Goal: Complete application form

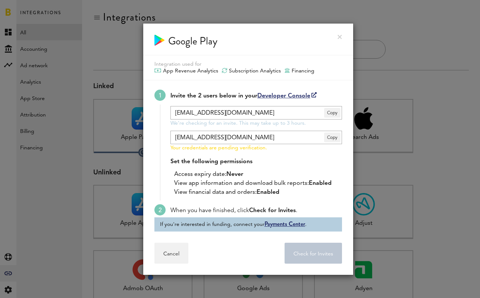
click at [341, 31] on div "Google Play" at bounding box center [248, 40] width 210 height 32
click at [340, 35] on link at bounding box center [340, 37] width 4 height 4
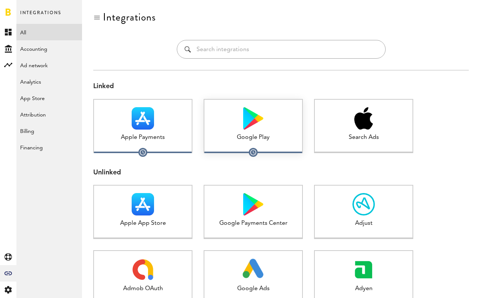
click at [240, 128] on div at bounding box center [253, 118] width 98 height 22
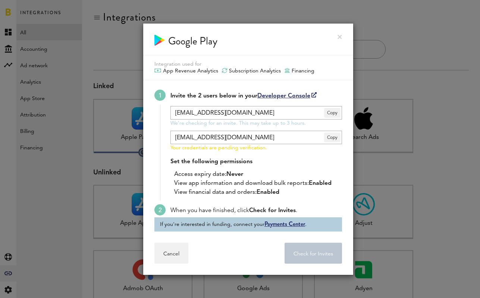
click at [339, 36] on link at bounding box center [340, 37] width 4 height 4
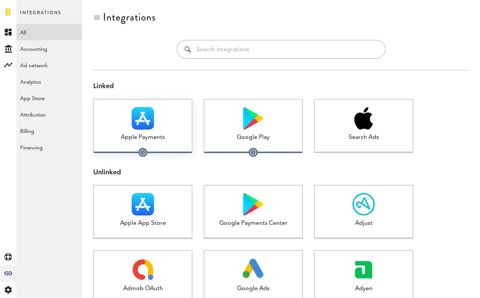
click at [134, 118] on img at bounding box center [143, 118] width 22 height 22
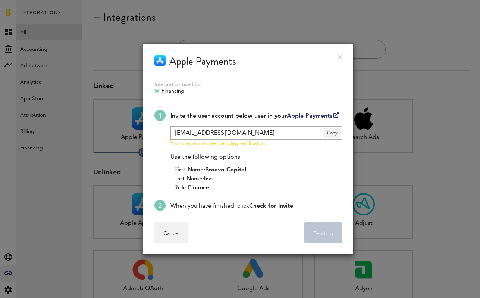
click at [340, 55] on link at bounding box center [340, 57] width 4 height 4
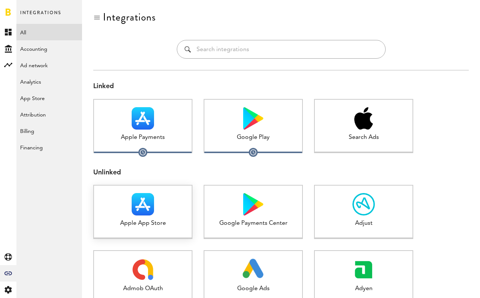
click at [171, 204] on div at bounding box center [143, 204] width 98 height 22
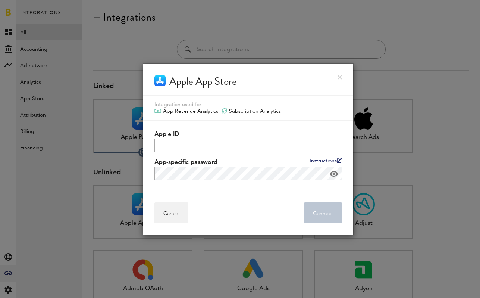
click at [244, 136] on label "Apple ID" at bounding box center [248, 134] width 188 height 9
click at [244, 139] on input "Apple ID" at bounding box center [248, 145] width 188 height 13
click at [134, 63] on div at bounding box center [240, 149] width 480 height 298
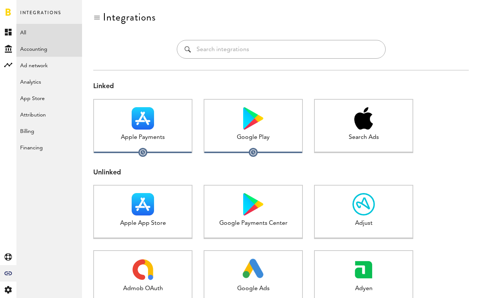
click at [47, 43] on link "Accounting" at bounding box center [49, 48] width 66 height 16
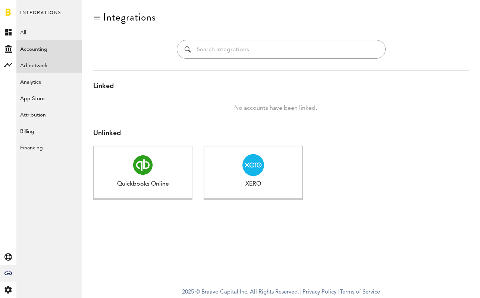
click at [49, 61] on link "Ad network" at bounding box center [49, 65] width 66 height 16
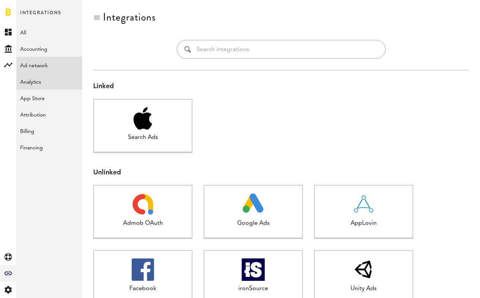
click at [42, 77] on link "Analytics" at bounding box center [49, 81] width 66 height 16
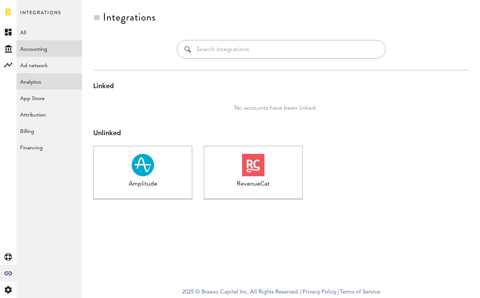
click at [41, 54] on link "Accounting" at bounding box center [49, 48] width 66 height 16
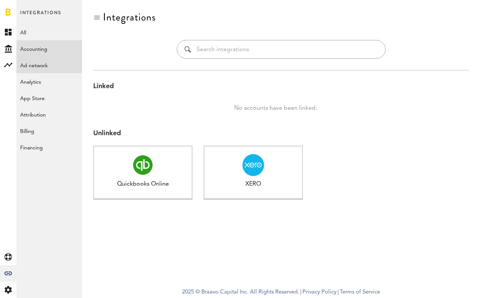
click at [41, 63] on link "Ad network" at bounding box center [49, 65] width 66 height 16
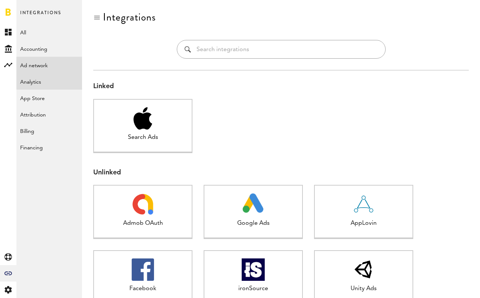
click at [41, 81] on link "Analytics" at bounding box center [49, 81] width 66 height 16
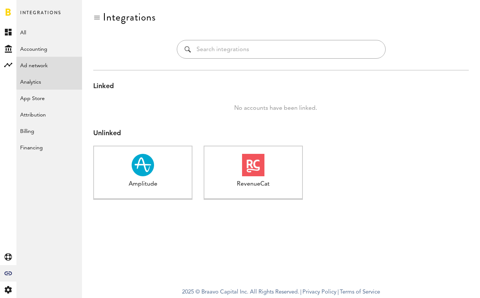
click at [40, 73] on link "Ad network" at bounding box center [49, 65] width 66 height 16
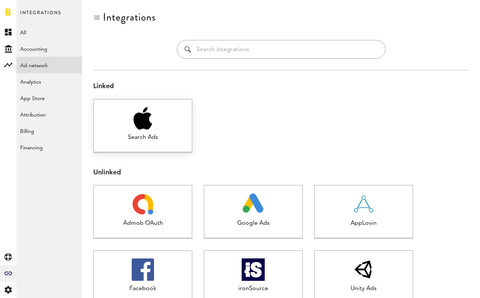
click at [179, 136] on div "Search Ads" at bounding box center [143, 137] width 98 height 9
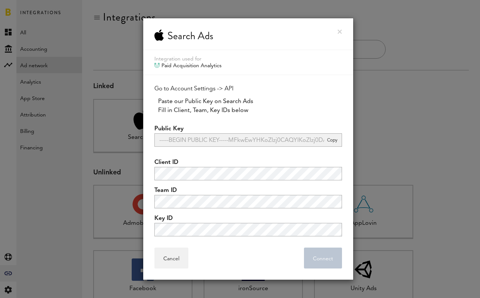
click at [68, 45] on div at bounding box center [240, 149] width 480 height 298
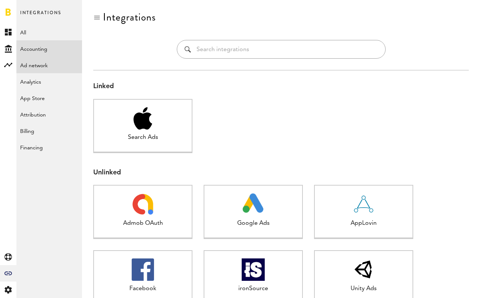
click at [53, 49] on link "Accounting" at bounding box center [49, 48] width 66 height 16
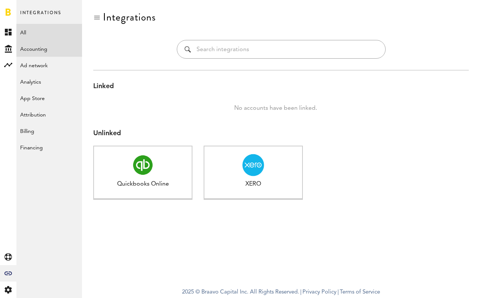
click at [46, 35] on link "All" at bounding box center [49, 32] width 66 height 16
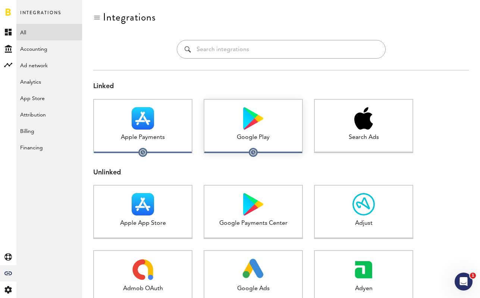
click at [258, 131] on div "Google Play 1 connected" at bounding box center [253, 126] width 99 height 54
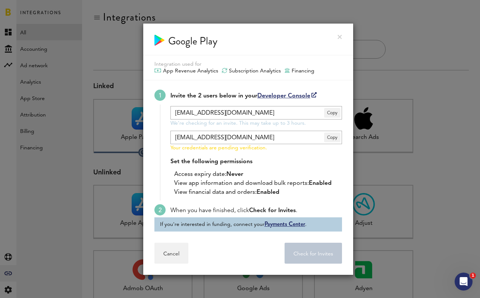
click at [94, 168] on div at bounding box center [240, 149] width 480 height 298
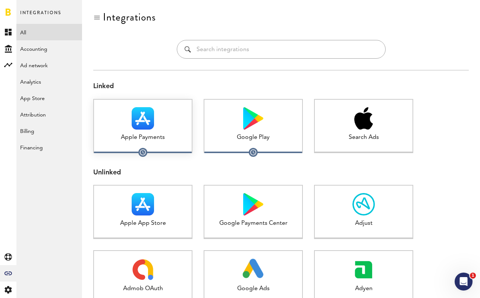
click at [122, 144] on div "Apple Payments 1 connected" at bounding box center [142, 126] width 99 height 54
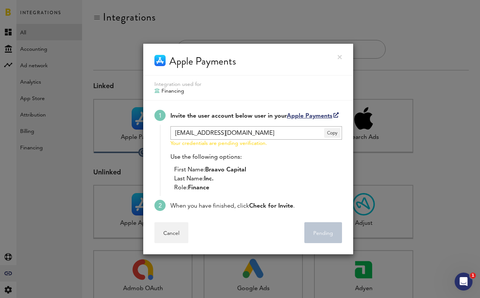
click at [96, 149] on div at bounding box center [240, 149] width 480 height 298
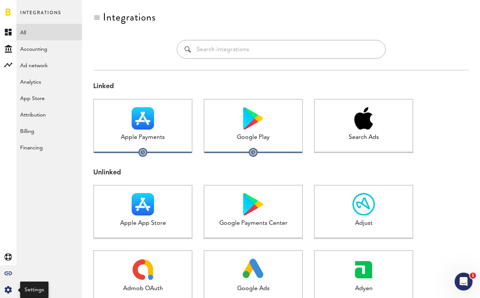
click at [8, 287] on icon at bounding box center [7, 289] width 7 height 7
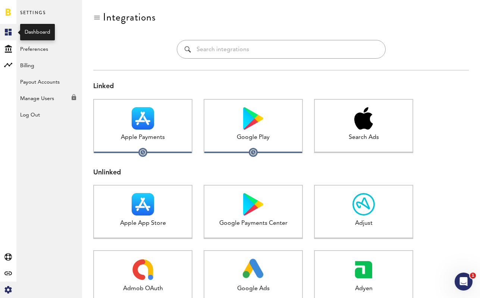
click at [8, 24] on link "Created with Sketch." at bounding box center [8, 32] width 16 height 16
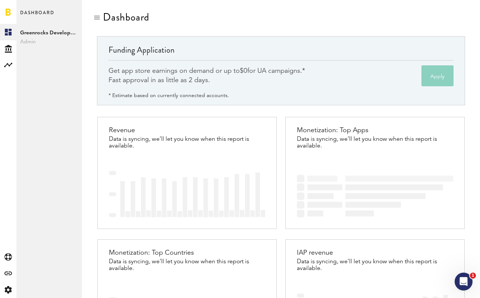
click at [440, 71] on button "Apply" at bounding box center [438, 75] width 32 height 21
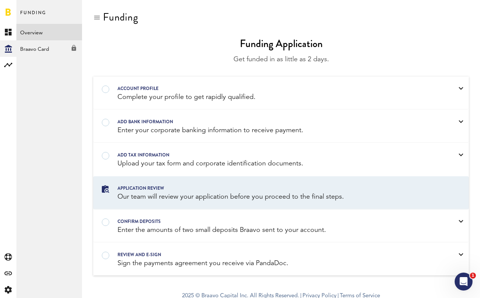
click at [335, 187] on div "Application review" at bounding box center [272, 188] width 308 height 8
click at [360, 78] on div "Account profile Complete your profile to get rapidly qualified." at bounding box center [281, 93] width 375 height 32
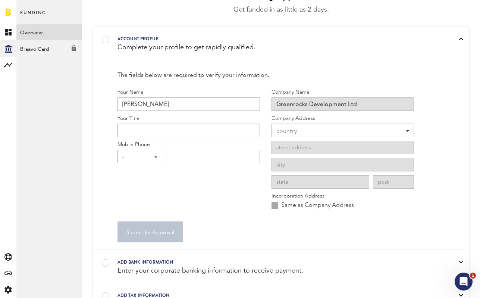
scroll to position [54, 0]
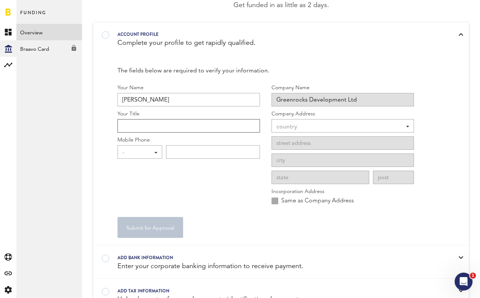
click at [229, 128] on input "Your Title" at bounding box center [189, 125] width 143 height 13
type input "Director"
click at [381, 125] on div "country" at bounding box center [339, 127] width 125 height 13
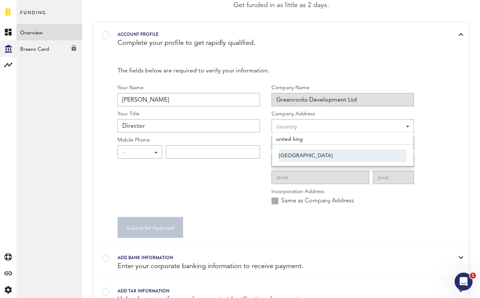
type input "united king"
click at [368, 160] on span "[GEOGRAPHIC_DATA]" at bounding box center [343, 155] width 128 height 13
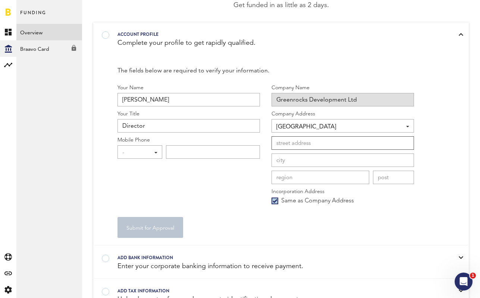
click at [333, 141] on input at bounding box center [343, 142] width 143 height 13
type input "[STREET_ADDRESS]"
type input "[GEOGRAPHIC_DATA]"
type input "E"
type input "[GEOGRAPHIC_DATA]"
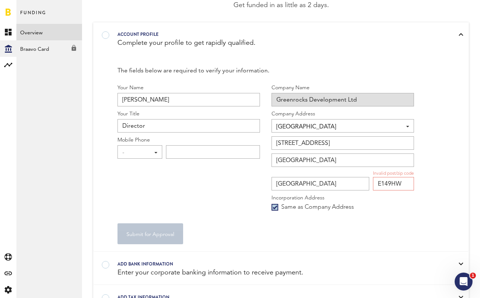
click at [348, 221] on form "Your Name [PERSON_NAME] Your Title Director Mobile Phone - - +1 +1 +43 +54 +375…" at bounding box center [266, 164] width 297 height 160
click at [388, 184] on input "E149HW" at bounding box center [393, 183] width 41 height 13
type input "E14 9HW"
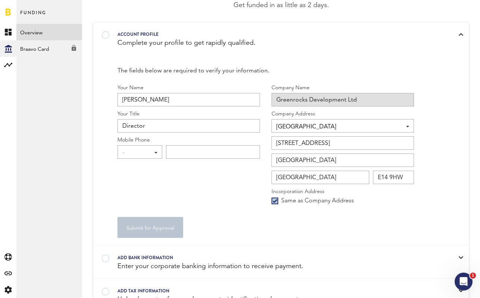
click at [409, 209] on div "Company Name Greenrocks Development Ltd Company Address GB [GEOGRAPHIC_DATA] [G…" at bounding box center [343, 146] width 143 height 125
click at [149, 145] on div "- - +1 +1 +43 +54 +375 +32 +1 +359 +357 +420 +45 +372 +358 +33 +49 +350 +30 +85…" at bounding box center [140, 151] width 45 height 13
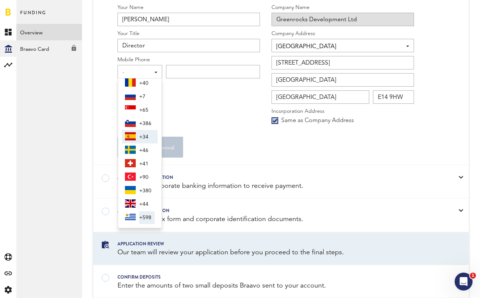
scroll to position [135, 0]
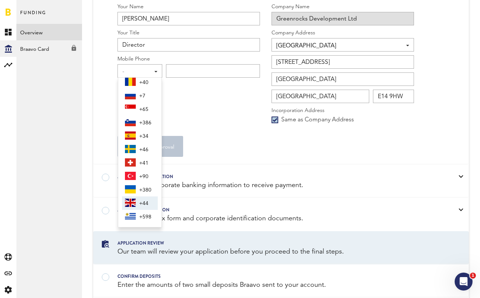
click at [143, 200] on span "+44" at bounding box center [147, 203] width 16 height 13
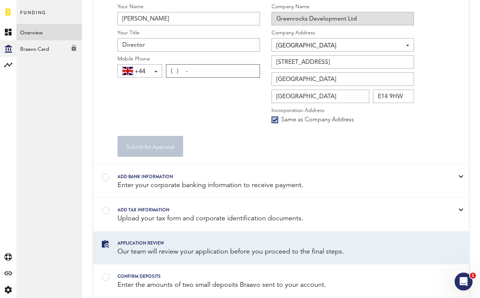
click at [196, 66] on input "( ) -" at bounding box center [213, 70] width 94 height 13
type input "[PHONE_NUMBER]"
click at [162, 113] on div "Your Name [PERSON_NAME] Your Title Director Mobile Phone +44 +1 +1 +43 +54 +375…" at bounding box center [189, 65] width 143 height 125
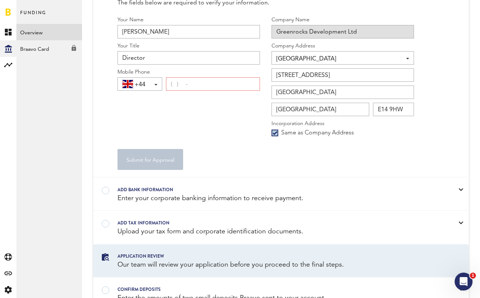
scroll to position [79, 0]
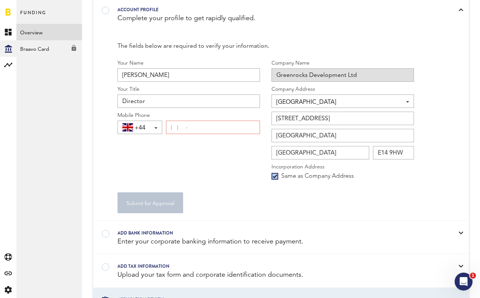
type input "( ) -"
click at [169, 130] on input "( ) -" at bounding box center [213, 127] width 94 height 13
click at [148, 129] on span "+44" at bounding box center [149, 128] width 28 height 13
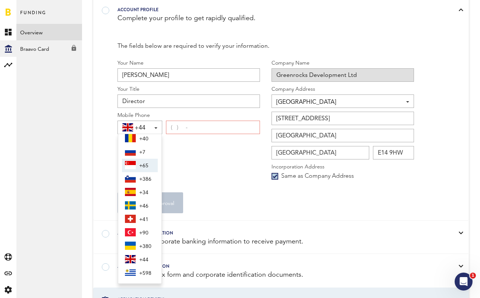
scroll to position [0, 0]
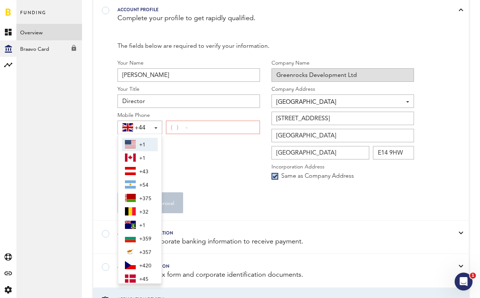
click at [221, 144] on div "Your Name [PERSON_NAME] Your Title Director Mobile Phone +44 +1 +1 +43 +54 +375…" at bounding box center [189, 121] width 143 height 125
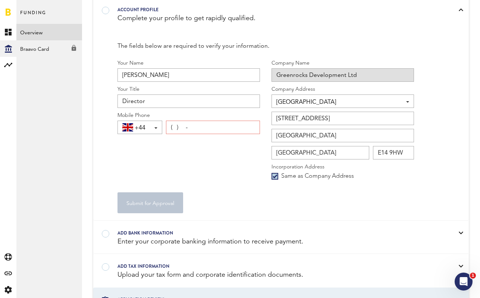
click at [174, 124] on input "( ) -" at bounding box center [213, 127] width 94 height 13
click at [178, 129] on input "( ) -" at bounding box center [213, 127] width 94 height 13
type input "[PHONE_NUMBER]"
click at [181, 154] on div "Your Name [PERSON_NAME] Your Title Director Mobile Phone In [PHONE_NUMBER] form…" at bounding box center [189, 121] width 143 height 125
click at [175, 124] on input "( ) -" at bounding box center [213, 127] width 94 height 13
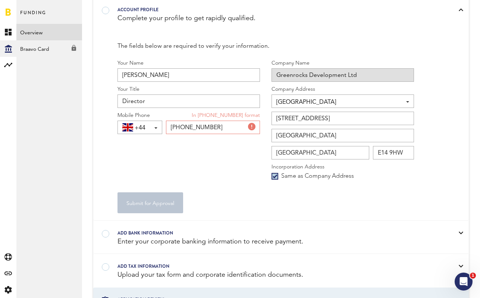
type input "[PHONE_NUMBER]"
click at [173, 151] on div "Your Name [PERSON_NAME] Your Title Director Mobile Phone +44 +1 +1 +43 +54 +375…" at bounding box center [189, 121] width 143 height 125
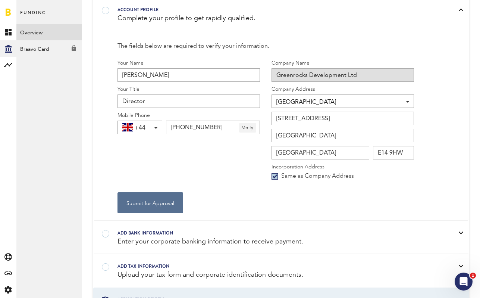
click at [249, 127] on button "Verify" at bounding box center [247, 128] width 17 height 10
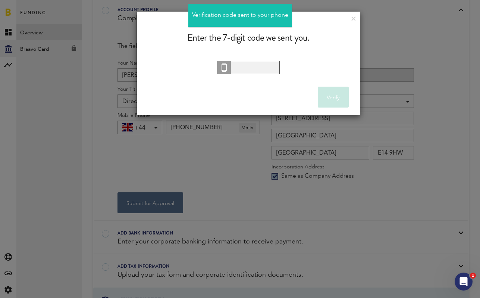
click at [245, 71] on input "text" at bounding box center [248, 67] width 63 height 13
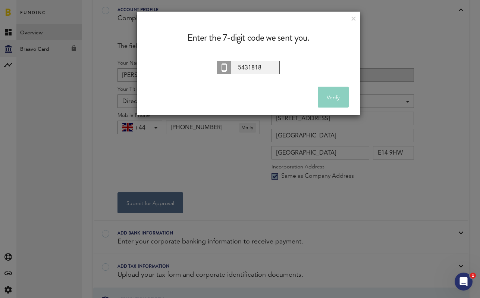
type input "5431818"
click at [332, 91] on button "Verify" at bounding box center [333, 97] width 31 height 21
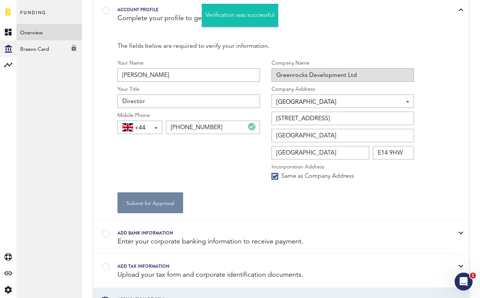
click at [150, 203] on button "Submit for Approval" at bounding box center [151, 202] width 66 height 21
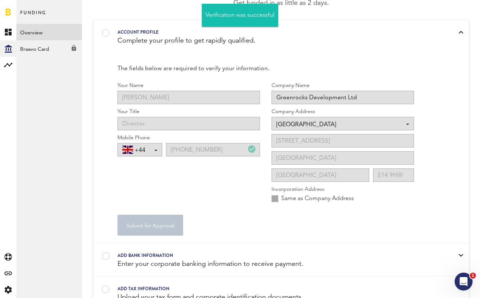
scroll to position [56, 0]
type input "Director"
type input "Greenrocks Development Ltd"
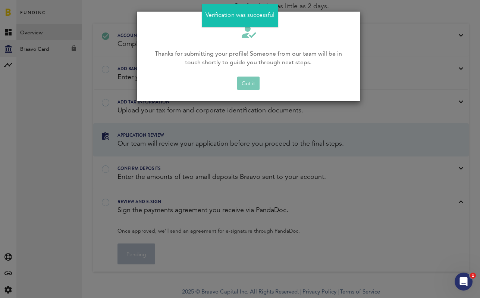
scroll to position [53, 0]
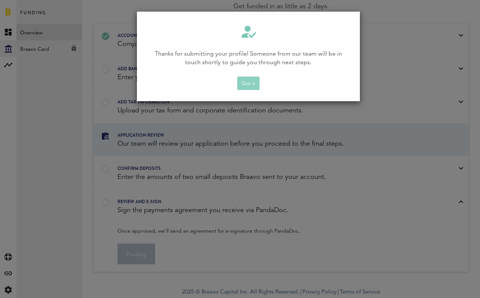
click at [252, 82] on button "Got it" at bounding box center [248, 82] width 22 height 13
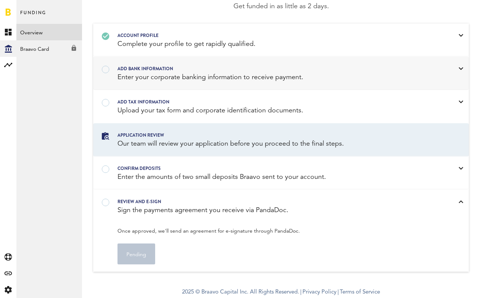
click at [385, 71] on div "Add bank information" at bounding box center [272, 69] width 308 height 8
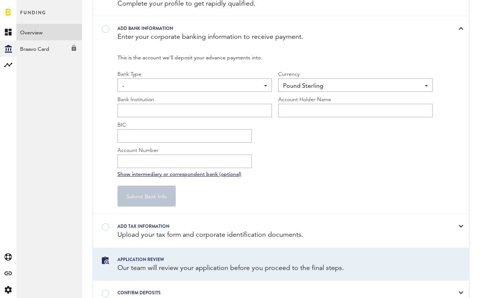
scroll to position [117, 0]
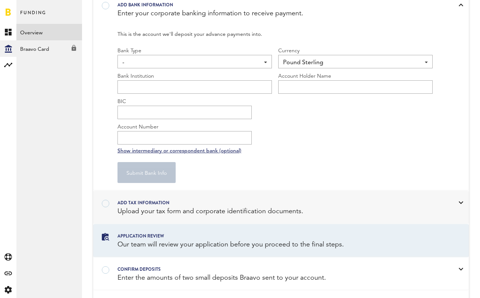
click at [283, 207] on div "Upload your tax form and corporate identification documents." at bounding box center [272, 211] width 308 height 9
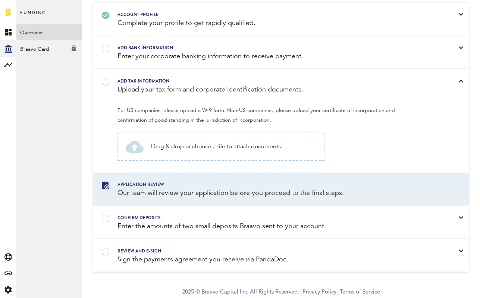
scroll to position [74, 0]
drag, startPoint x: 116, startPoint y: 118, endPoint x: 189, endPoint y: 119, distance: 73.5
click at [189, 119] on div "For US companies, please upload a W-9 form. Non-US companies, please upload you…" at bounding box center [281, 137] width 375 height 70
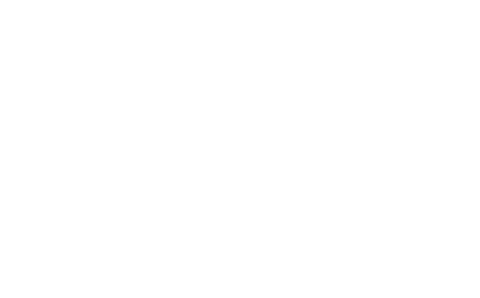
click at [11, 32] on div at bounding box center [240, 149] width 480 height 298
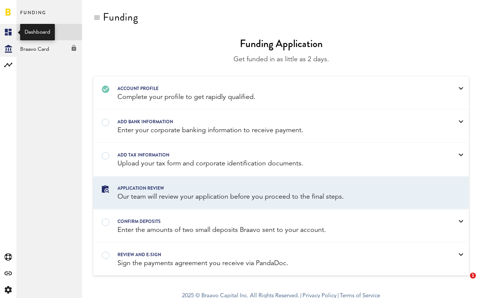
click at [11, 35] on icon at bounding box center [8, 32] width 7 height 7
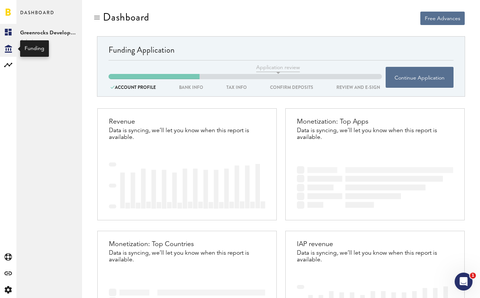
click at [9, 50] on icon "Created with Sketch." at bounding box center [8, 49] width 7 height 8
click at [46, 32] on link "Overview" at bounding box center [49, 32] width 66 height 16
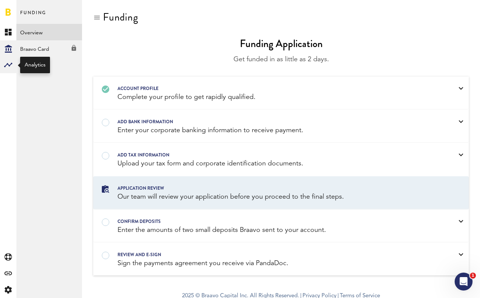
click at [8, 65] on rect at bounding box center [8, 64] width 9 height 9
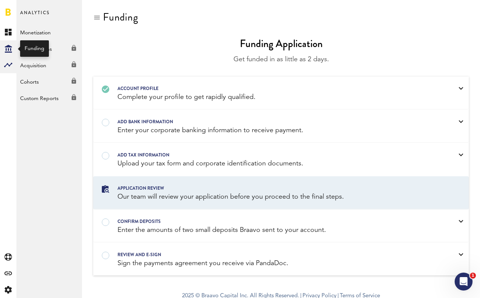
click at [12, 45] on div "Created with Sketch." at bounding box center [8, 48] width 16 height 16
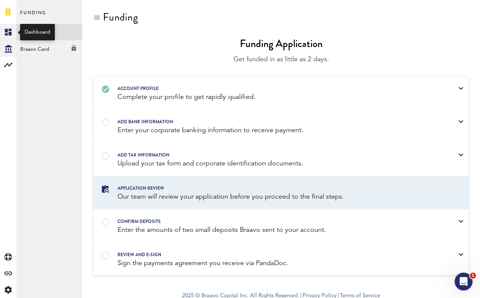
click at [10, 32] on icon at bounding box center [8, 32] width 7 height 7
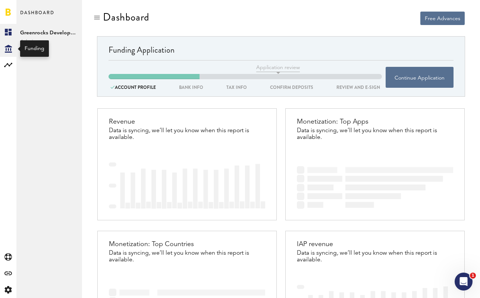
click at [6, 50] on icon at bounding box center [8, 49] width 7 height 8
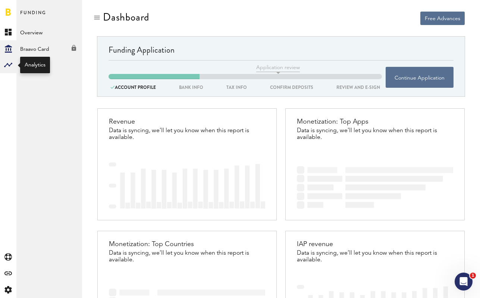
click at [7, 69] on rect at bounding box center [8, 64] width 9 height 9
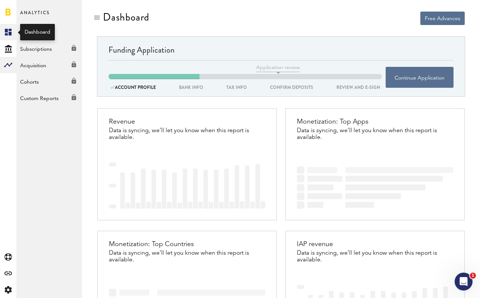
click at [11, 33] on icon at bounding box center [8, 32] width 7 height 7
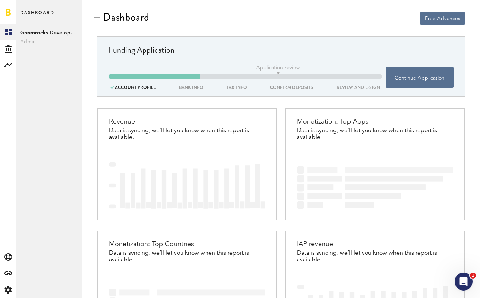
click at [51, 38] on span "Admin" at bounding box center [49, 41] width 58 height 9
click at [51, 31] on span "Greenrocks Development Ltd" at bounding box center [49, 32] width 58 height 9
click at [439, 72] on button "Continue Application" at bounding box center [420, 77] width 68 height 21
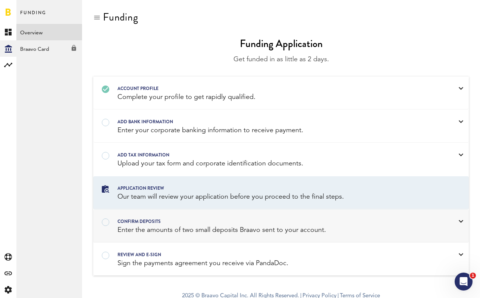
click at [176, 220] on div "confirm deposits" at bounding box center [272, 221] width 308 height 8
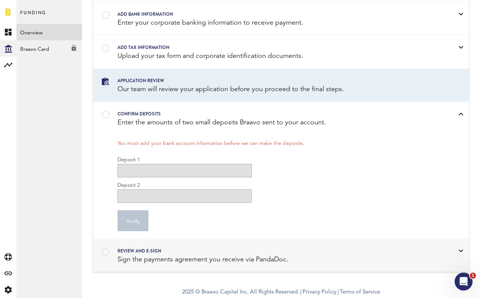
click at [171, 268] on div "REVIEW AND E-SIGN Sign the payments agreement you receive via PandaDoc." at bounding box center [281, 255] width 375 height 32
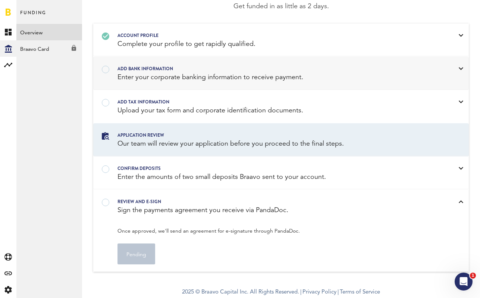
scroll to position [53, 0]
click at [186, 99] on div "Add tax information" at bounding box center [272, 102] width 308 height 8
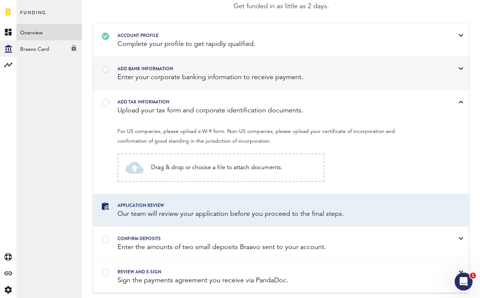
click at [192, 78] on div "Enter your corporate banking information to receive payment." at bounding box center [272, 77] width 308 height 9
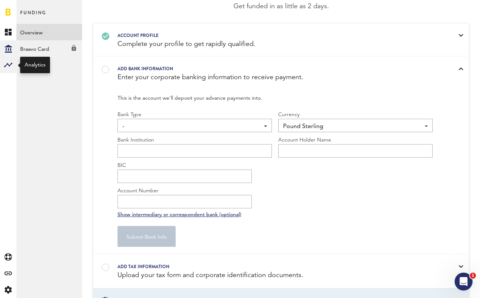
click at [1, 63] on div at bounding box center [8, 65] width 16 height 16
click at [51, 34] on link "Monetization" at bounding box center [49, 32] width 66 height 16
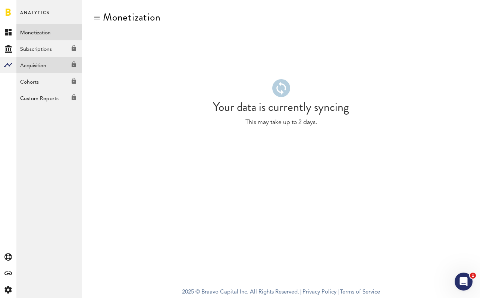
click at [34, 60] on link "Acquisition Created with Sketch." at bounding box center [49, 65] width 66 height 16
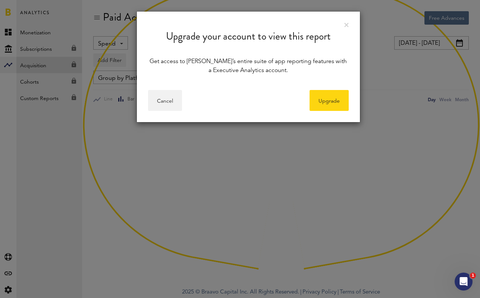
click at [35, 53] on div "Upgrade your account to view this report Get access to Braavo’s entire suite of…" at bounding box center [248, 149] width 464 height 298
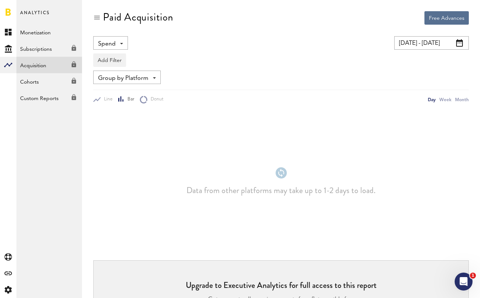
click at [37, 50] on div "Subscriptions Created with Sketch." at bounding box center [49, 46] width 66 height 13
click at [38, 47] on div "Subscriptions Created with Sketch." at bounding box center [49, 46] width 66 height 13
click at [45, 76] on link "Cohorts Created with Sketch." at bounding box center [49, 81] width 66 height 16
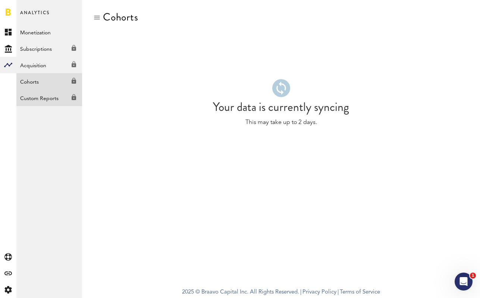
click at [49, 93] on link "Custom Reports Created with Sketch." at bounding box center [49, 98] width 66 height 16
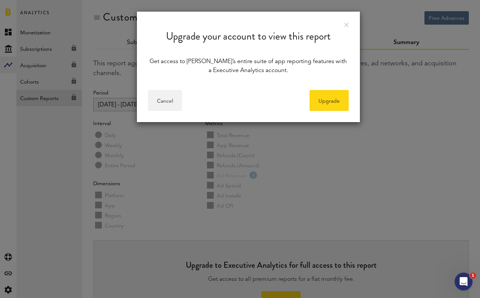
click at [5, 19] on div at bounding box center [240, 149] width 480 height 298
click at [336, 94] on link "Upgrade" at bounding box center [329, 100] width 39 height 21
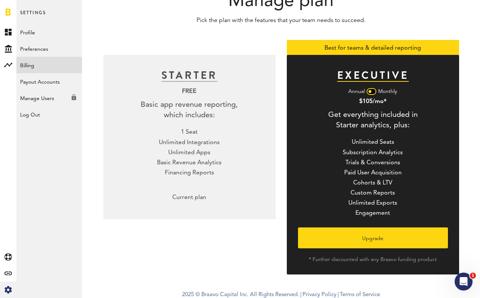
scroll to position [50, 0]
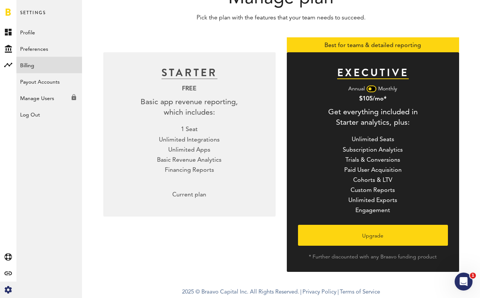
click at [233, 71] on div "STARTER FREE Basic app revenue reporting, which includes: 1 Seat Unlimited Inte…" at bounding box center [189, 134] width 172 height 164
click at [6, 29] on icon at bounding box center [8, 32] width 7 height 7
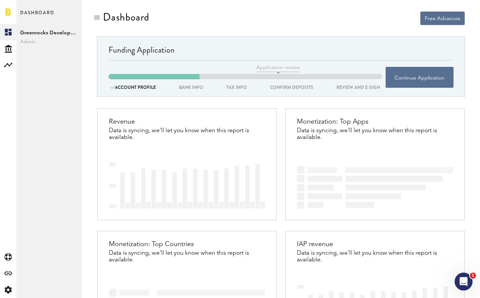
click at [25, 40] on span "Admin" at bounding box center [49, 41] width 58 height 9
click at [450, 12] on button "Free Advances" at bounding box center [443, 18] width 44 height 13
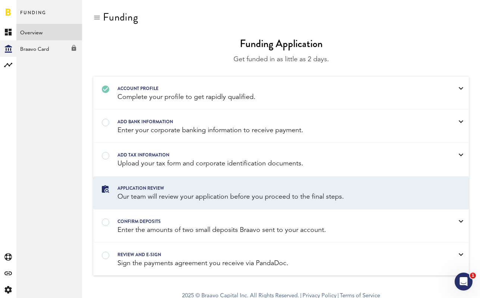
click at [98, 19] on div at bounding box center [96, 17] width 7 height 7
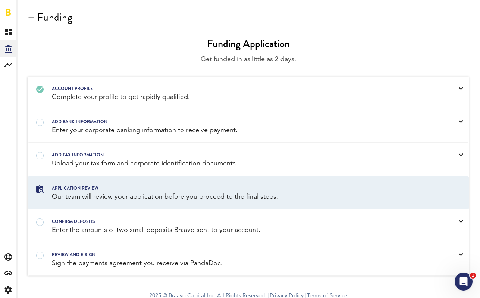
click at [28, 19] on div at bounding box center [31, 17] width 7 height 7
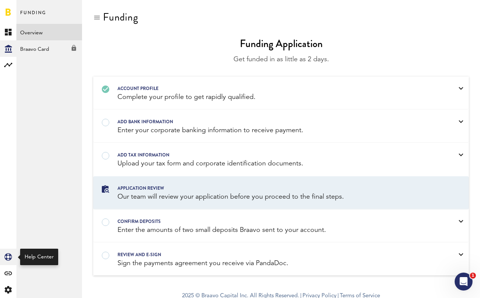
click at [5, 256] on icon "Created with Sketch." at bounding box center [7, 256] width 7 height 7
